Goal: Find specific page/section: Find specific page/section

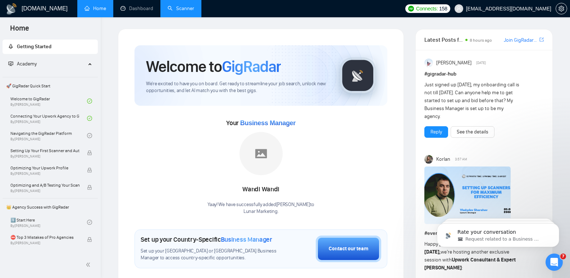
click at [177, 9] on link "Scanner" at bounding box center [181, 8] width 27 height 6
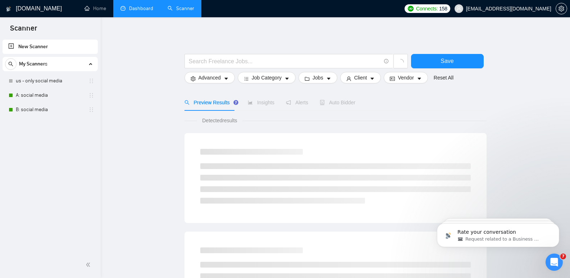
click at [140, 12] on link "Dashboard" at bounding box center [136, 8] width 33 height 6
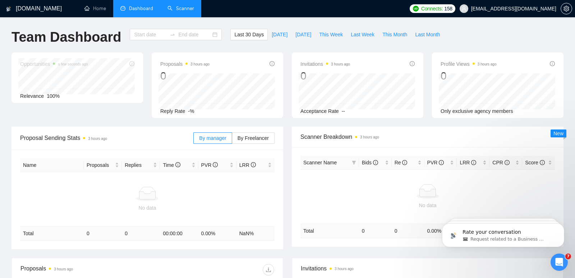
type input "[DATE]"
